Goal: Book appointment/travel/reservation

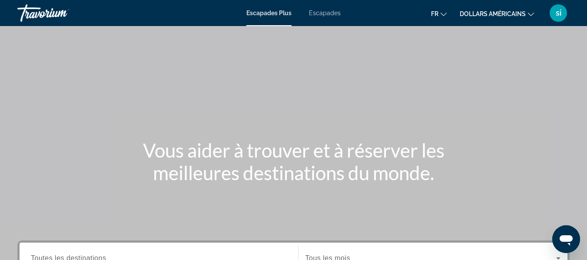
scroll to position [228, 0]
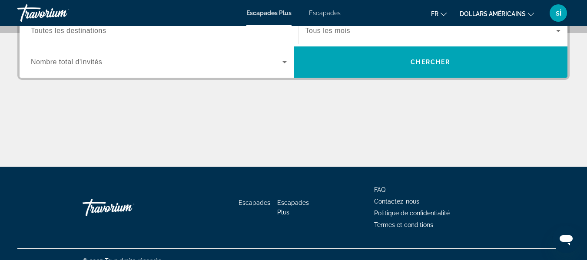
click at [231, 34] on input "Destination Toutes les destinations" at bounding box center [159, 31] width 256 height 10
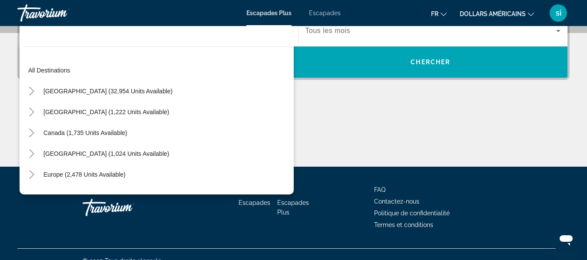
scroll to position [212, 0]
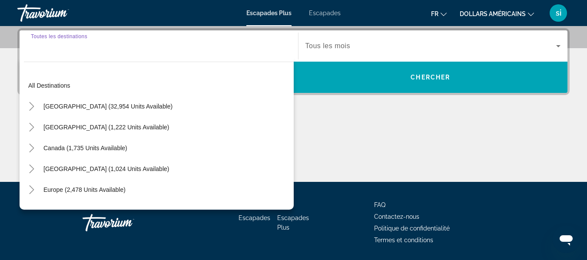
click at [319, 48] on span "Tous les mois" at bounding box center [327, 45] width 45 height 7
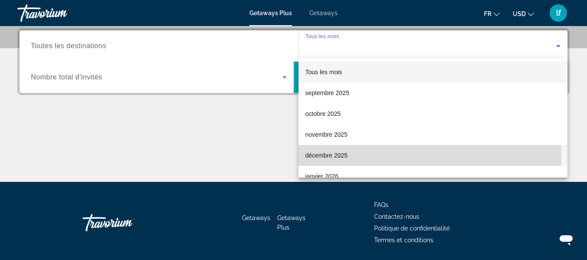
click at [372, 157] on mat-option "décembre 2025" at bounding box center [433, 155] width 269 height 21
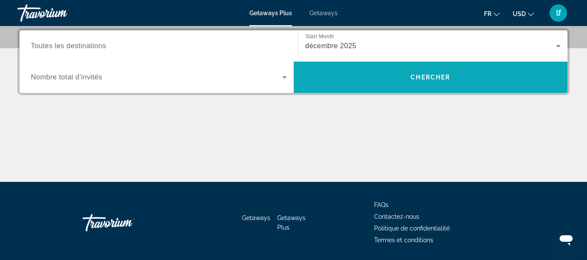
drag, startPoint x: 431, startPoint y: 96, endPoint x: 450, endPoint y: 76, distance: 27.4
click at [450, 76] on div "Destination Toutes les destinations Start Month Tous les mois décembre 2025 Occ…" at bounding box center [293, 105] width 587 height 154
click at [450, 76] on span "Chercher" at bounding box center [431, 77] width 40 height 7
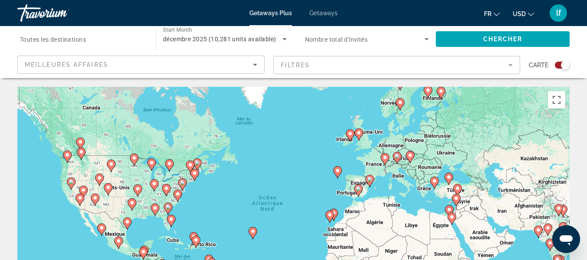
click at [358, 189] on image "Main content" at bounding box center [358, 188] width 5 height 5
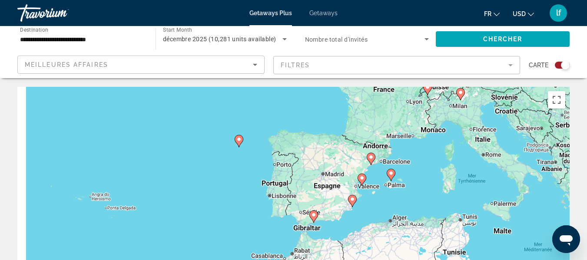
drag, startPoint x: 238, startPoint y: 193, endPoint x: 302, endPoint y: 178, distance: 66.3
click at [302, 178] on div "Pour naviguer, appuyez sur les touches fléchées. Pour activer le glissement ave…" at bounding box center [293, 217] width 552 height 261
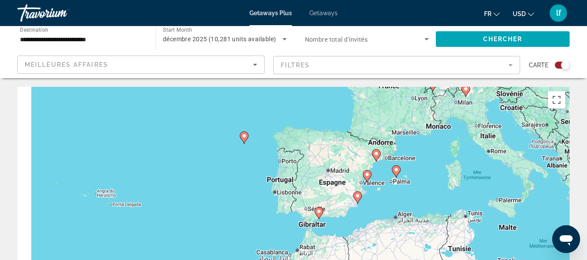
click at [360, 199] on icon "Main content" at bounding box center [357, 198] width 9 height 12
type input "**********"
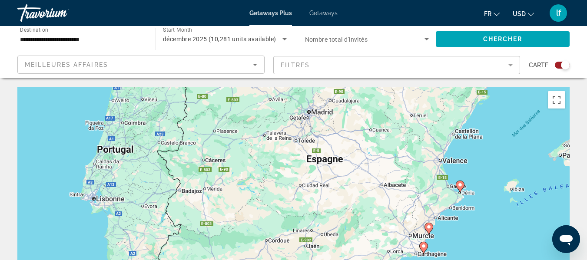
drag, startPoint x: 432, startPoint y: 156, endPoint x: 313, endPoint y: 235, distance: 143.3
click at [313, 235] on div "Pour naviguer, appuyez sur les touches fléchées. Pour activer le glissement ave…" at bounding box center [293, 217] width 552 height 261
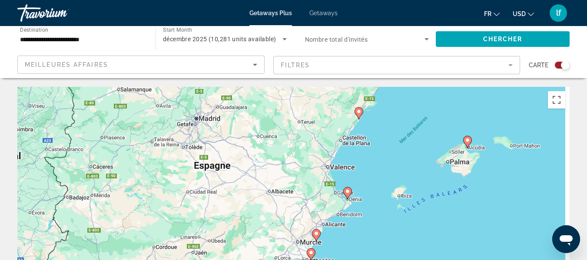
drag, startPoint x: 348, startPoint y: 162, endPoint x: 235, endPoint y: 168, distance: 112.7
click at [235, 168] on div "Pour naviguer, appuyez sur les touches fléchées. Pour activer le glissement ave…" at bounding box center [293, 217] width 552 height 261
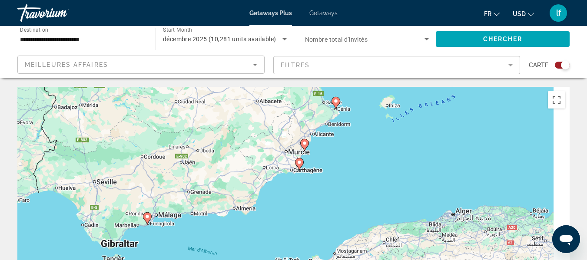
drag, startPoint x: 306, startPoint y: 227, endPoint x: 295, endPoint y: 136, distance: 91.6
click at [295, 136] on div "Pour naviguer, appuyez sur les touches fléchées. Pour activer le glissement ave…" at bounding box center [293, 217] width 552 height 261
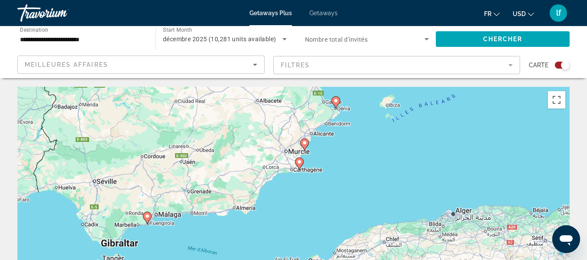
click at [147, 216] on image "Main content" at bounding box center [147, 216] width 5 height 5
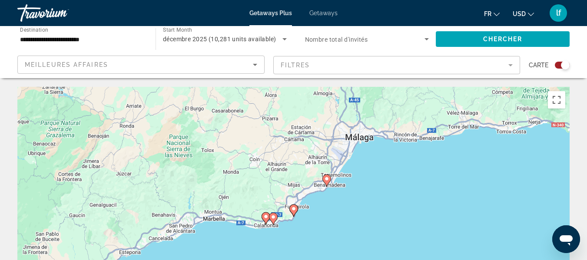
click at [294, 206] on icon "Main content" at bounding box center [293, 210] width 8 height 11
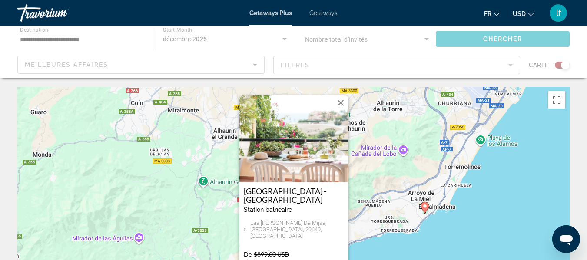
click at [287, 197] on h3 "[GEOGRAPHIC_DATA] - [GEOGRAPHIC_DATA]" at bounding box center [294, 195] width 100 height 17
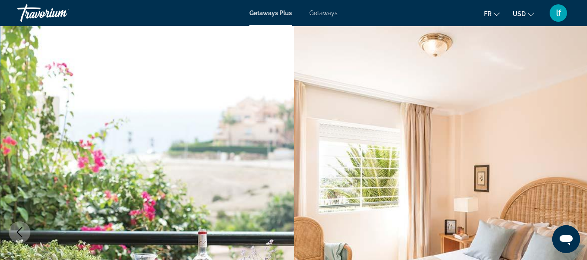
click at [557, 222] on button "Next image" at bounding box center [568, 233] width 22 height 22
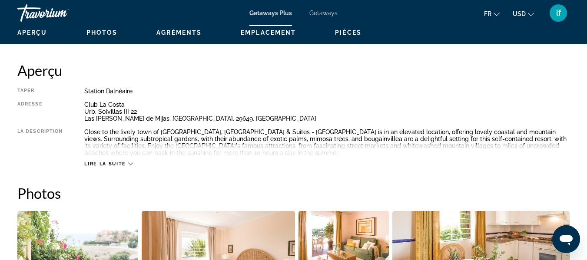
scroll to position [117, 0]
